Goal: Transaction & Acquisition: Purchase product/service

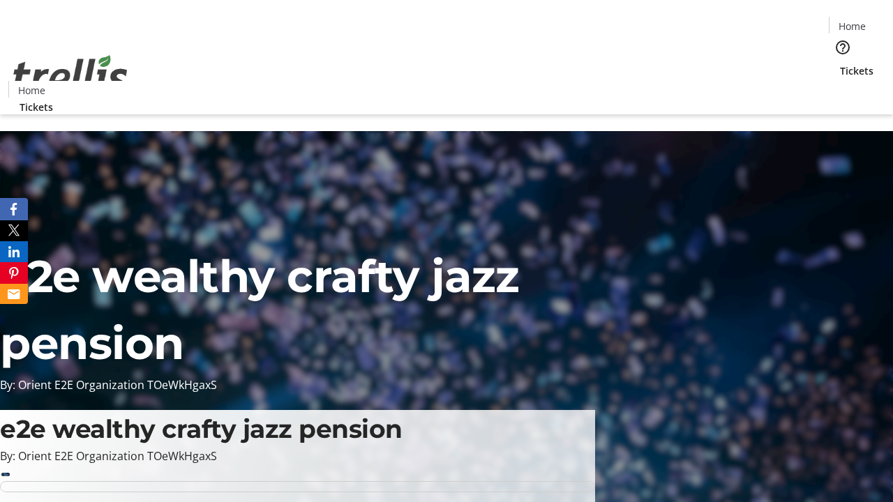
click at [854, 21] on span "Sign Up" at bounding box center [859, 19] width 40 height 17
type input "[PERSON_NAME][EMAIL_ADDRESS][DOMAIN_NAME]"
type input "[PERSON_NAME]"
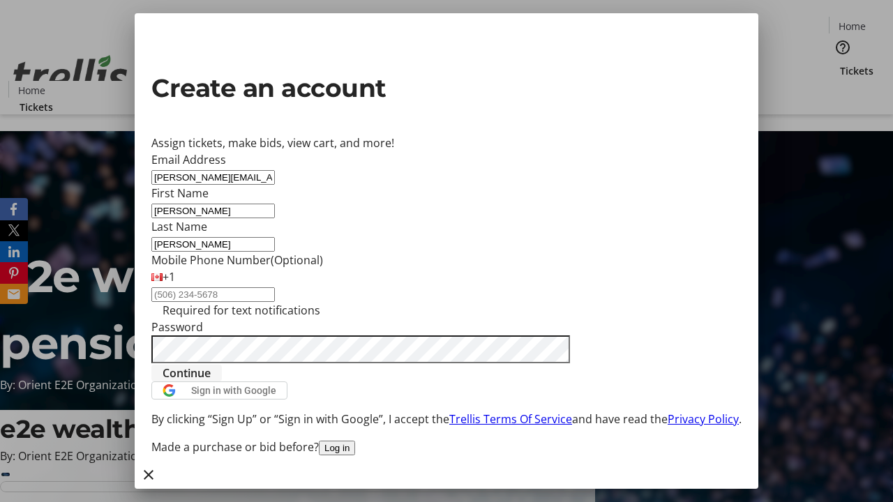
click at [211, 382] on span "Continue" at bounding box center [187, 373] width 48 height 17
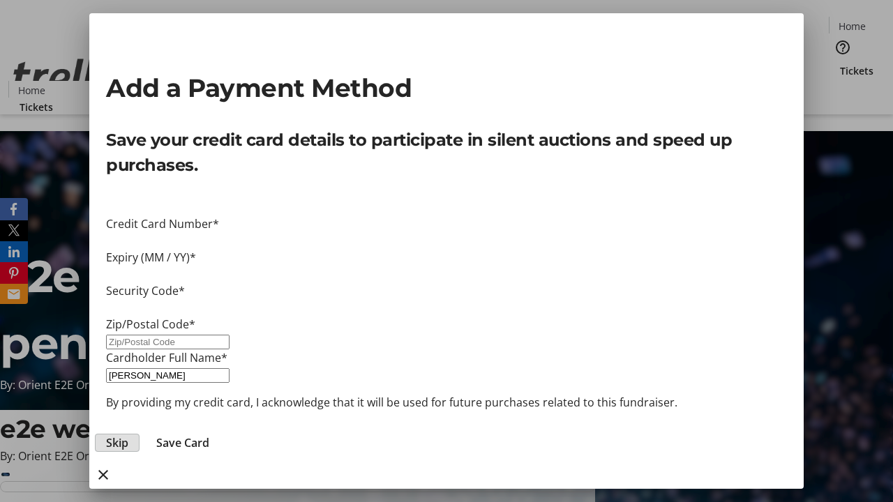
click at [128, 435] on span "Skip" at bounding box center [117, 443] width 22 height 17
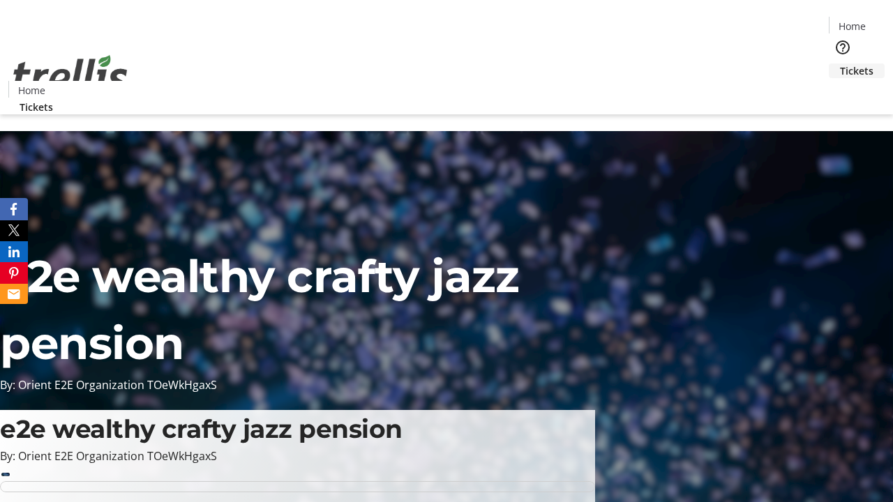
click at [840, 64] on span "Tickets" at bounding box center [856, 71] width 33 height 15
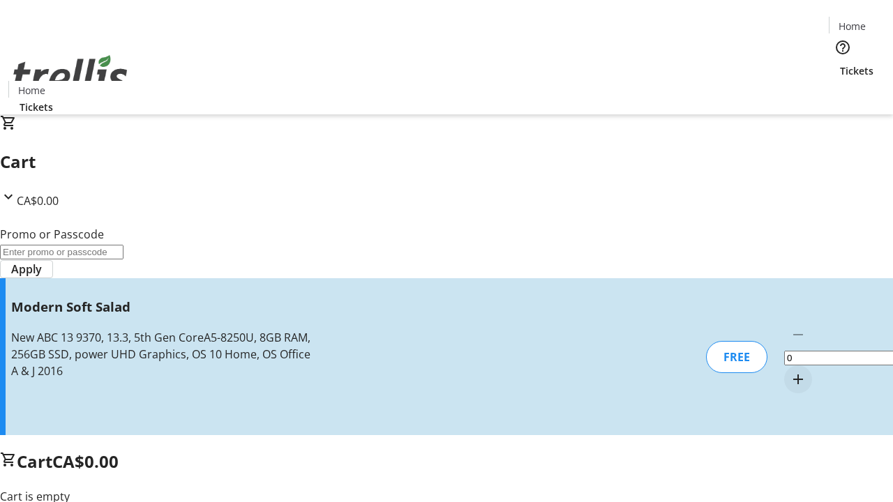
click at [790, 371] on mat-icon "Increment by one" at bounding box center [798, 379] width 17 height 17
type input "1"
